Goal: Task Accomplishment & Management: Complete application form

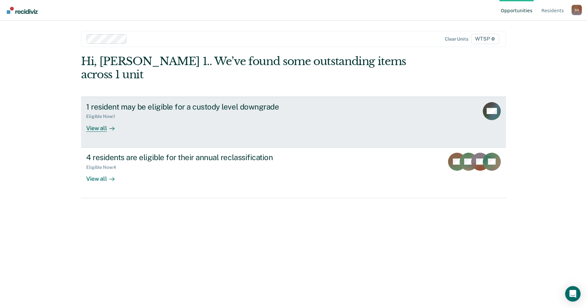
click at [98, 119] on div "View all" at bounding box center [104, 125] width 36 height 13
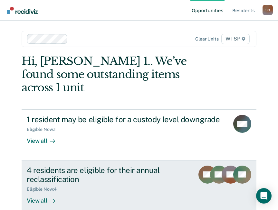
click at [40, 192] on link "4 residents are eligible for their annual reclassification Eligible Now : 4 Vie…" at bounding box center [139, 191] width 235 height 60
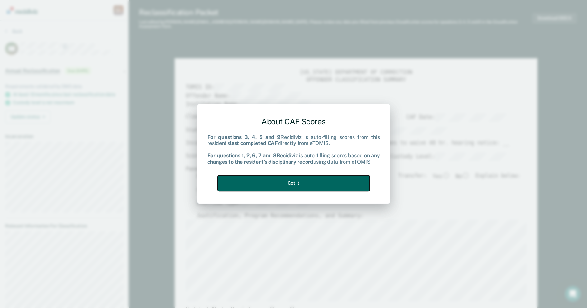
click at [277, 186] on button "Got it" at bounding box center [294, 183] width 152 height 16
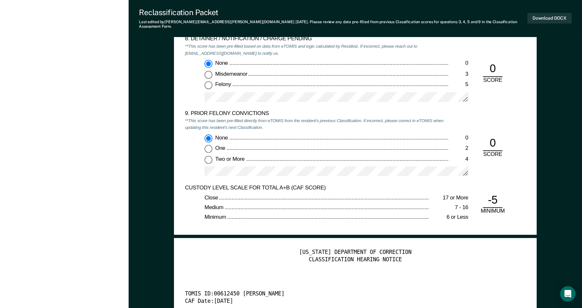
scroll to position [1319, 0]
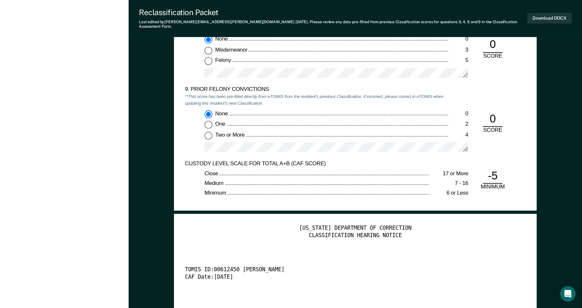
click at [206, 131] on input "Two or More 4" at bounding box center [209, 135] width 8 height 8
type textarea "x"
radio input "false"
radio input "true"
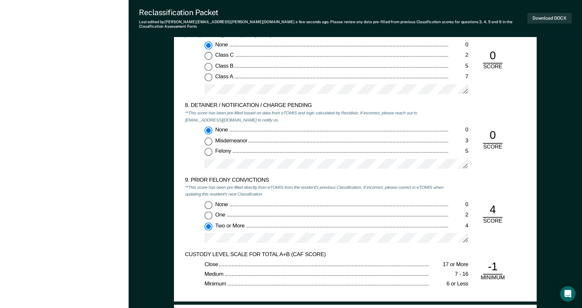
scroll to position [1287, 0]
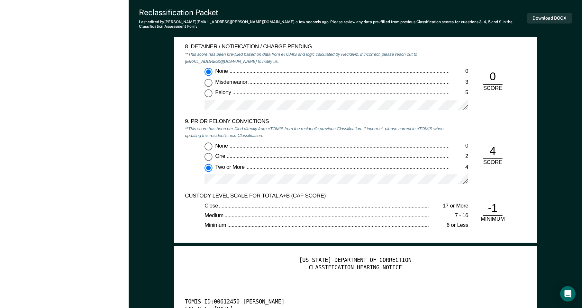
click at [208, 143] on input "None 0" at bounding box center [209, 146] width 8 height 8
type textarea "x"
radio input "true"
radio input "false"
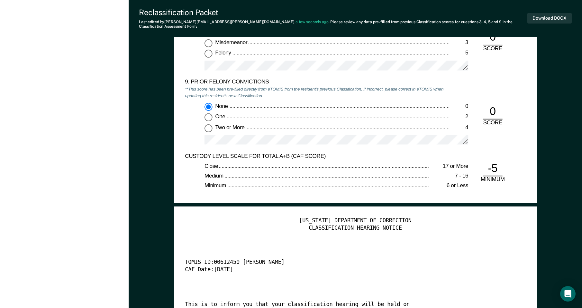
scroll to position [1351, 0]
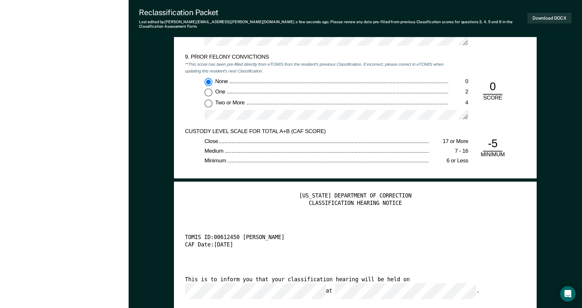
click at [207, 99] on input "Two or More 4" at bounding box center [209, 103] width 8 height 8
type textarea "x"
radio input "false"
radio input "true"
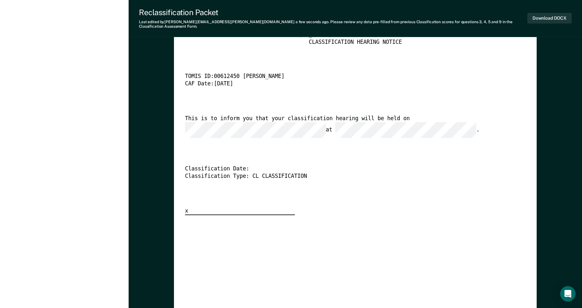
scroll to position [0, 0]
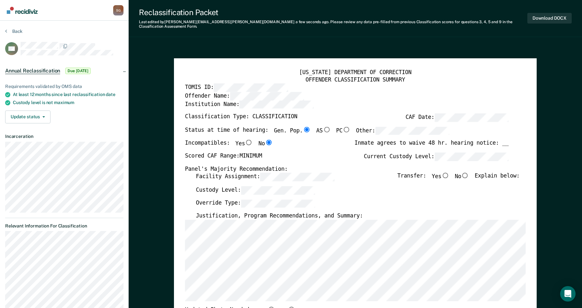
click at [277, 172] on input "No" at bounding box center [465, 174] width 8 height 5
type textarea "x"
radio input "true"
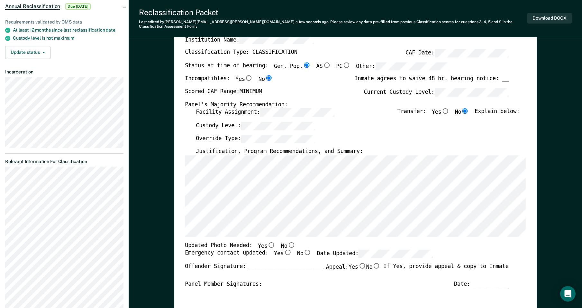
scroll to position [32, 0]
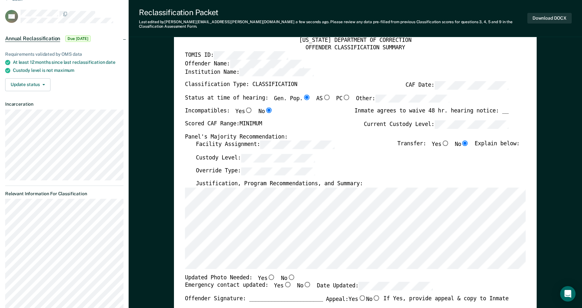
click at [277, 210] on input "No" at bounding box center [292, 276] width 8 height 5
type textarea "x"
radio input "true"
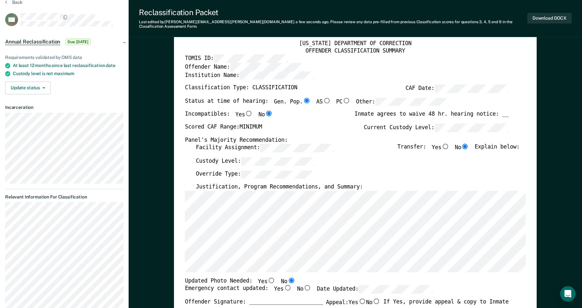
scroll to position [0, 0]
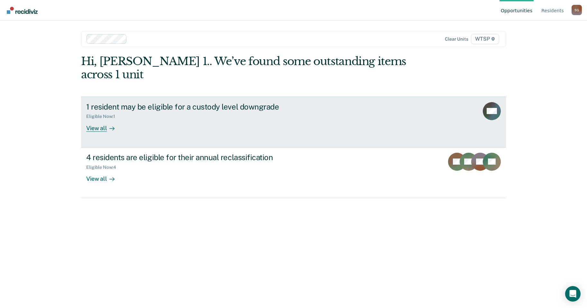
click at [100, 119] on div "View all" at bounding box center [104, 125] width 36 height 13
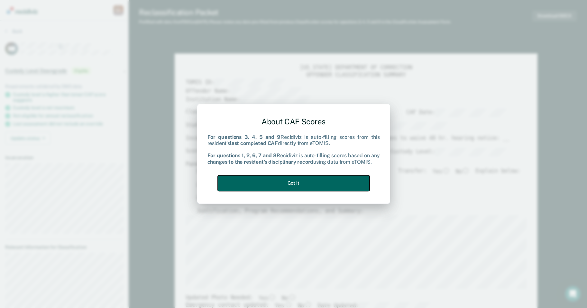
click at [277, 185] on button "Got it" at bounding box center [294, 183] width 152 height 16
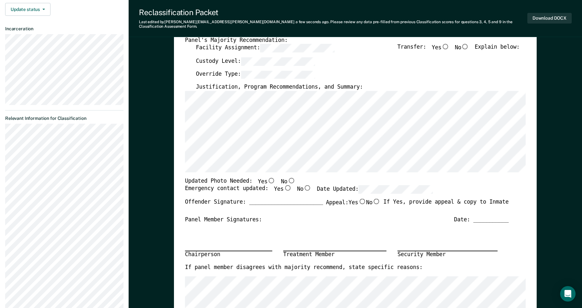
click at [277, 177] on input "No" at bounding box center [292, 179] width 8 height 5
type textarea "x"
radio input "true"
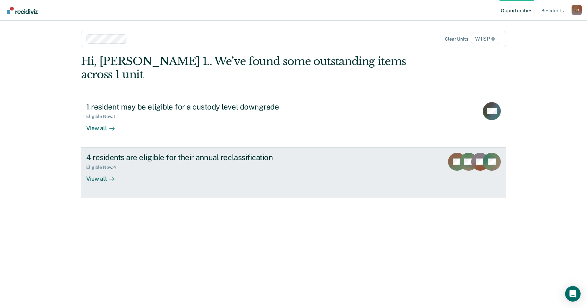
click at [102, 170] on div "View all" at bounding box center [104, 176] width 36 height 13
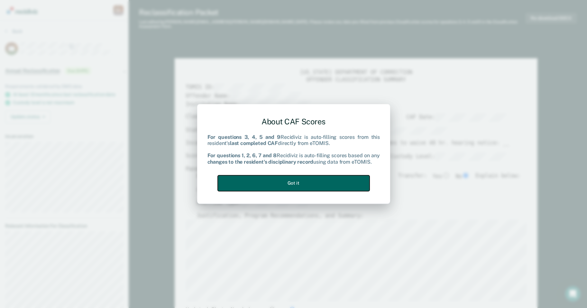
click at [277, 186] on button "Got it" at bounding box center [294, 183] width 152 height 16
click at [277, 185] on button "Got it" at bounding box center [294, 183] width 152 height 16
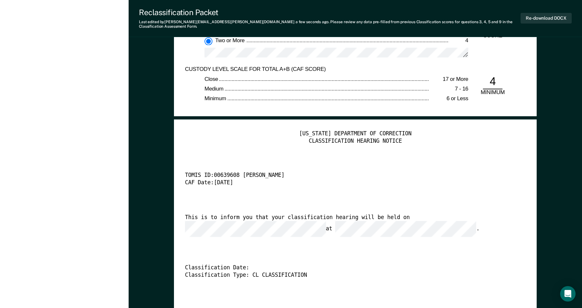
scroll to position [1448, 0]
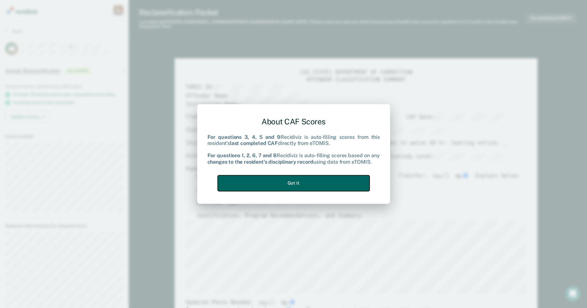
click at [277, 184] on button "Got it" at bounding box center [294, 183] width 152 height 16
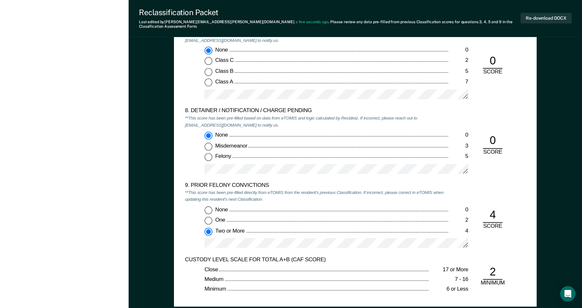
scroll to position [1223, 0]
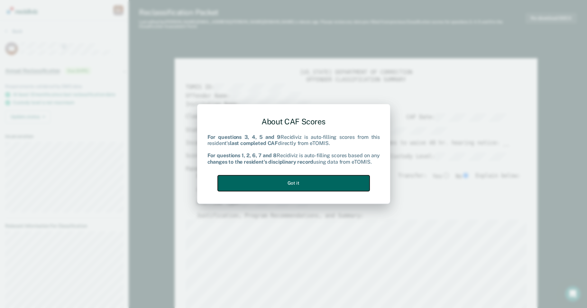
click at [277, 184] on button "Got it" at bounding box center [294, 183] width 152 height 16
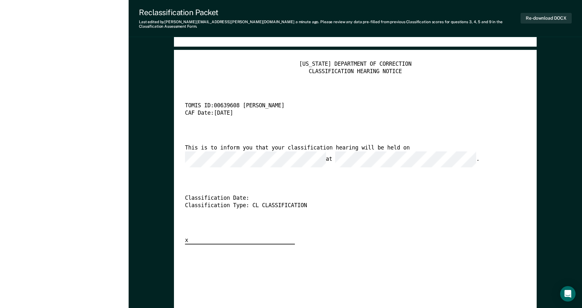
scroll to position [1480, 0]
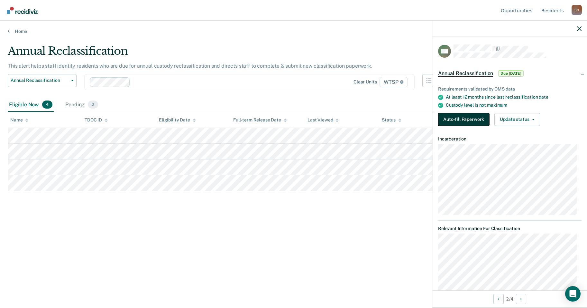
click at [277, 118] on button "Auto-fill Paperwork" at bounding box center [463, 119] width 51 height 13
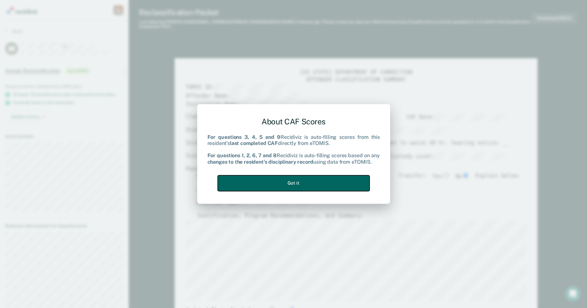
click at [277, 182] on button "Got it" at bounding box center [294, 183] width 152 height 16
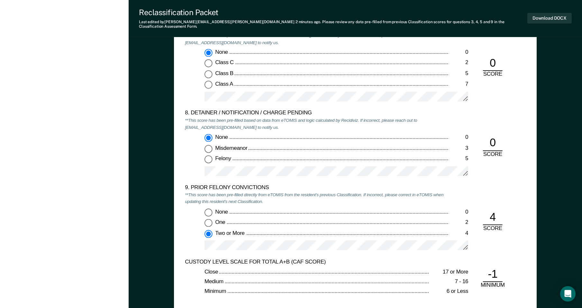
scroll to position [1126, 0]
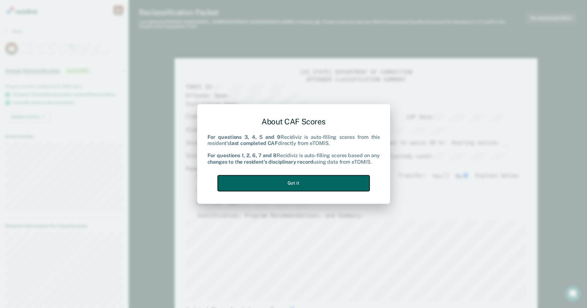
drag, startPoint x: 285, startPoint y: 183, endPoint x: 306, endPoint y: 183, distance: 20.6
click at [277, 183] on button "Got it" at bounding box center [294, 183] width 152 height 16
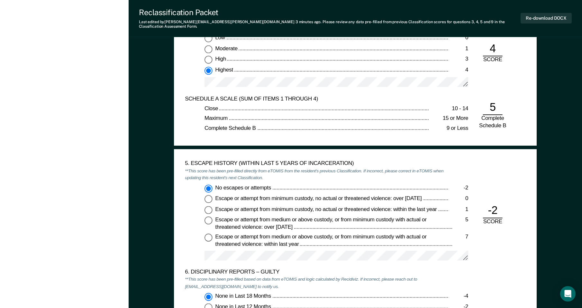
scroll to position [772, 0]
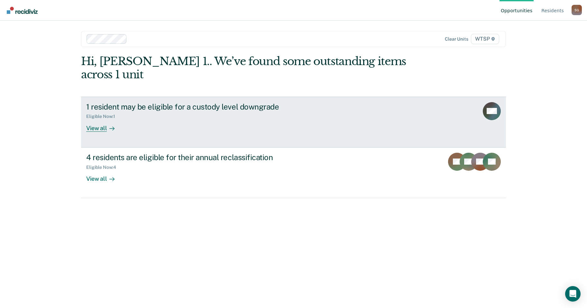
click at [135, 114] on div "1 resident may be eligible for a custody level downgrade Eligible Now : 1 View …" at bounding box center [206, 117] width 241 height 30
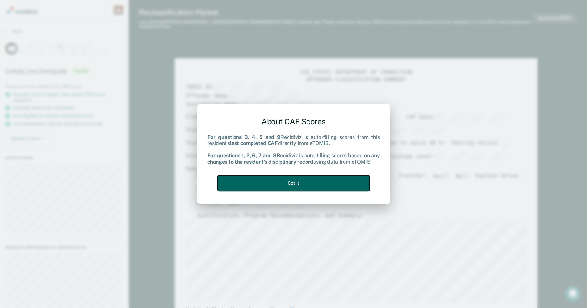
drag, startPoint x: 308, startPoint y: 181, endPoint x: 315, endPoint y: 181, distance: 7.1
click at [277, 182] on button "Got it" at bounding box center [294, 183] width 152 height 16
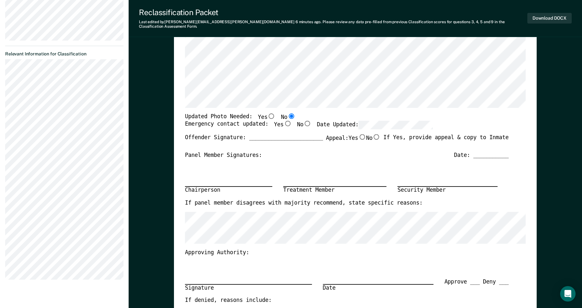
type textarea "x"
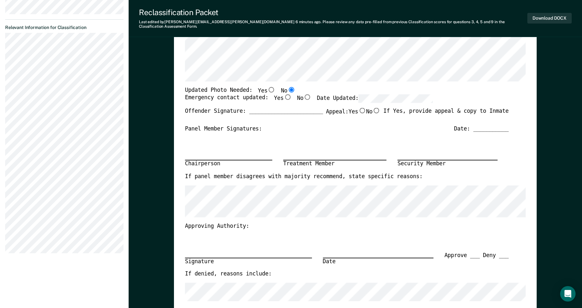
scroll to position [129, 0]
